Goal: Task Accomplishment & Management: Manage account settings

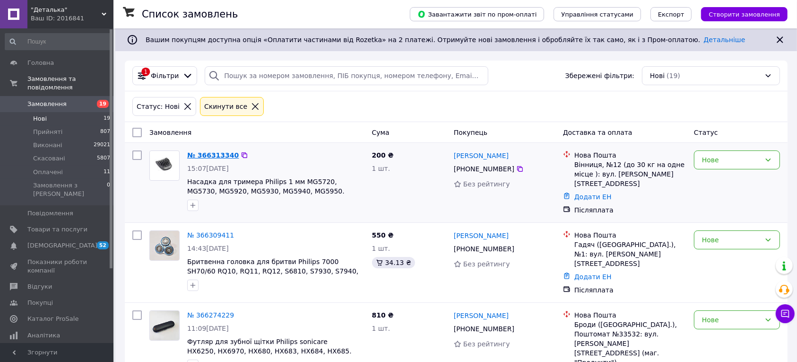
click at [204, 156] on link "№ 366313340" at bounding box center [213, 155] width 52 height 8
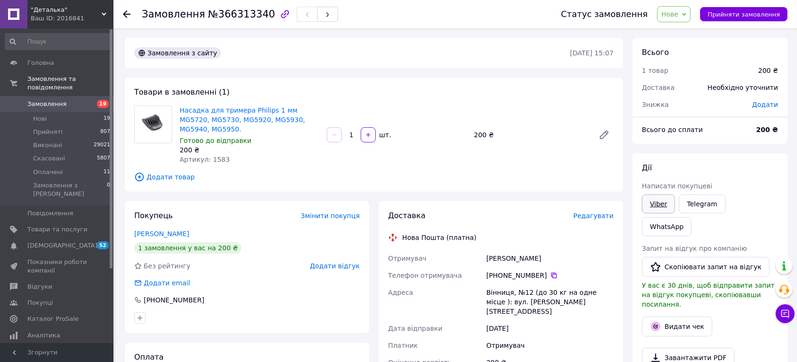
click at [658, 205] on link "Viber" at bounding box center [658, 203] width 33 height 19
drag, startPoint x: 543, startPoint y: 251, endPoint x: 455, endPoint y: 242, distance: 87.8
click at [455, 250] on div "Отримувач [PERSON_NAME] Телефон отримувача [PHONE_NUMBER]   Адреса [GEOGRAPHIC_…" at bounding box center [500, 341] width 229 height 182
copy div "Отримувач [PERSON_NAME]"
click at [550, 271] on icon at bounding box center [554, 275] width 8 height 8
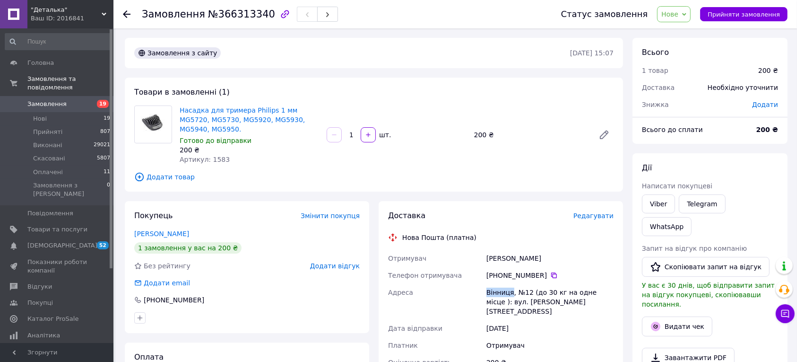
drag, startPoint x: 511, startPoint y: 281, endPoint x: 442, endPoint y: 278, distance: 69.1
click at [442, 278] on div "Отримувач [PERSON_NAME] Телефон отримувача [PHONE_NUMBER]   Адреса [GEOGRAPHIC_…" at bounding box center [500, 341] width 229 height 182
copy div "Адреса [GEOGRAPHIC_DATA]"
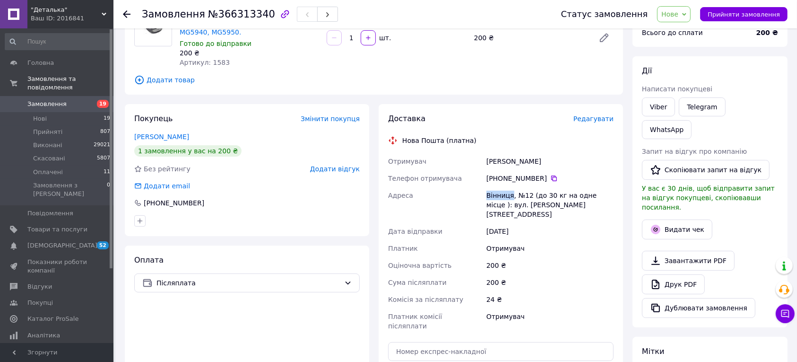
scroll to position [118, 0]
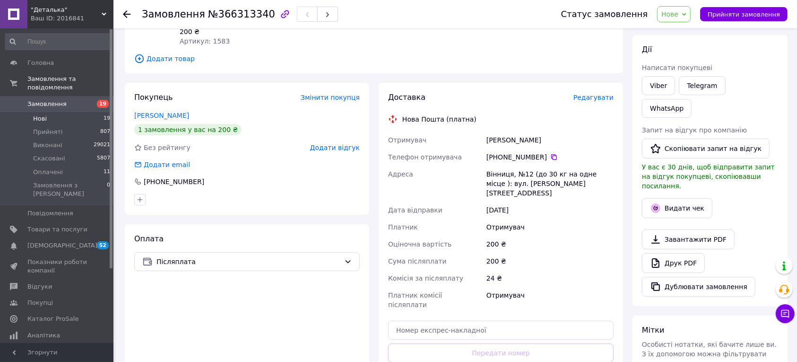
click at [41, 114] on span "Нові" at bounding box center [40, 118] width 14 height 9
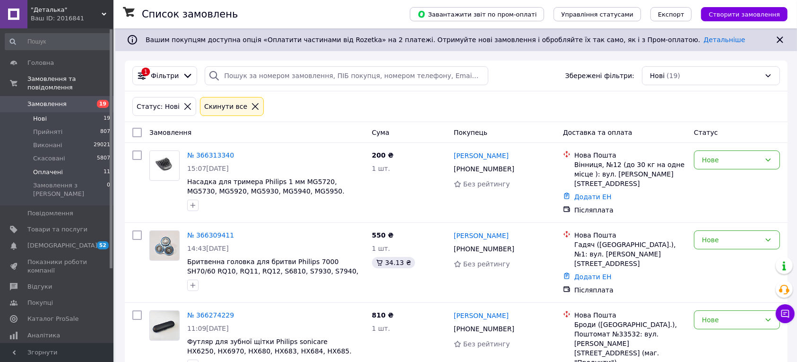
click at [51, 168] on span "Оплачені" at bounding box center [48, 172] width 30 height 9
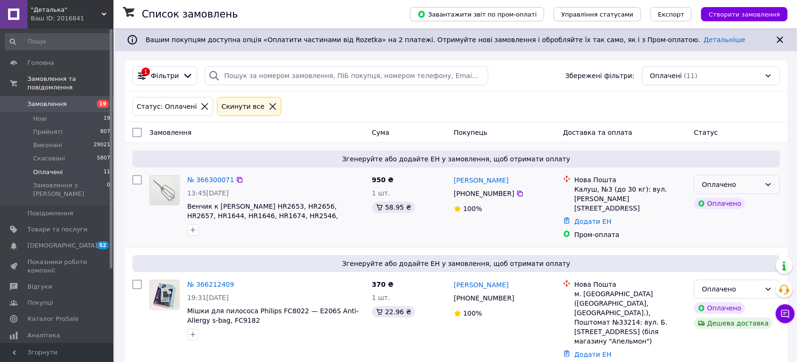
click at [733, 182] on div "Оплачено" at bounding box center [731, 184] width 59 height 10
click at [728, 209] on li "Прийнято" at bounding box center [736, 205] width 85 height 17
